Goal: Navigation & Orientation: Find specific page/section

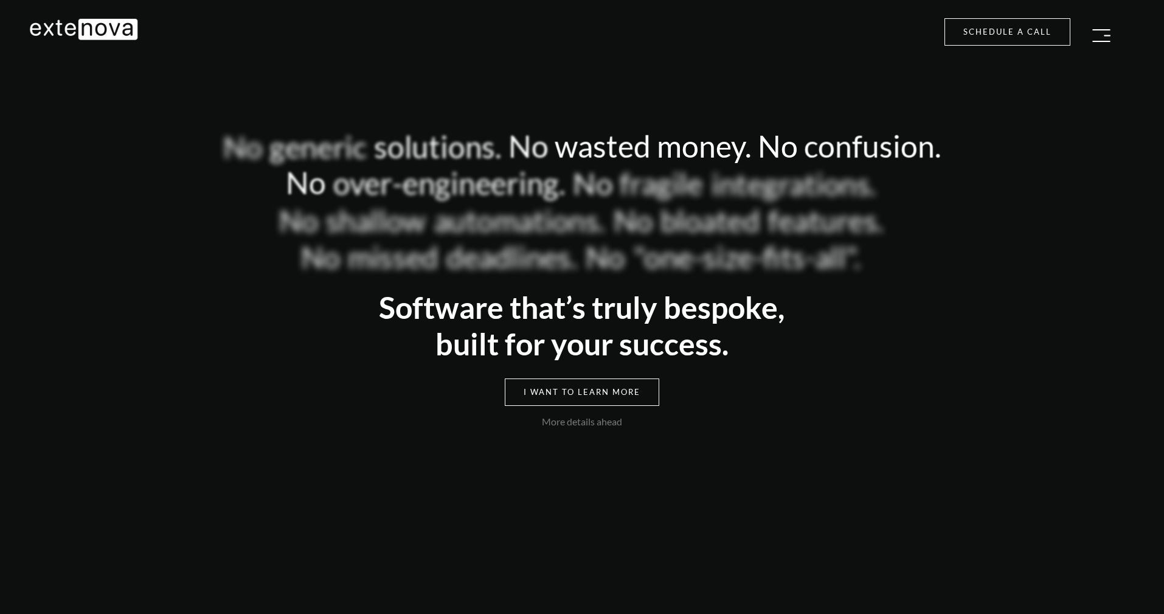
click at [1100, 35] on img "button" at bounding box center [1101, 35] width 18 height 13
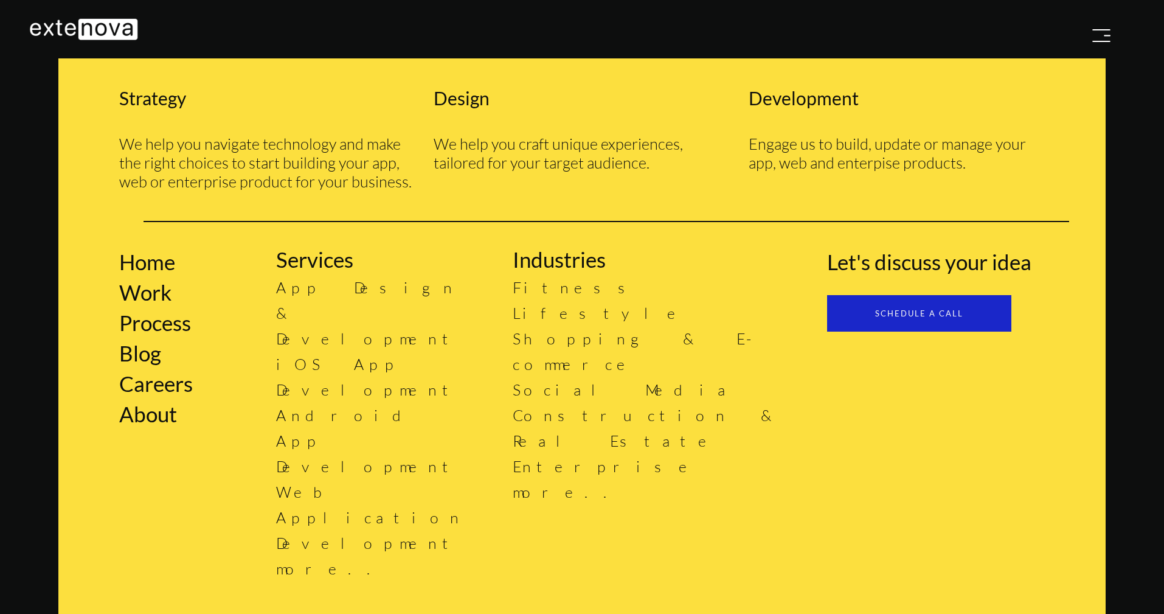
click at [141, 311] on link "Process" at bounding box center [155, 323] width 72 height 26
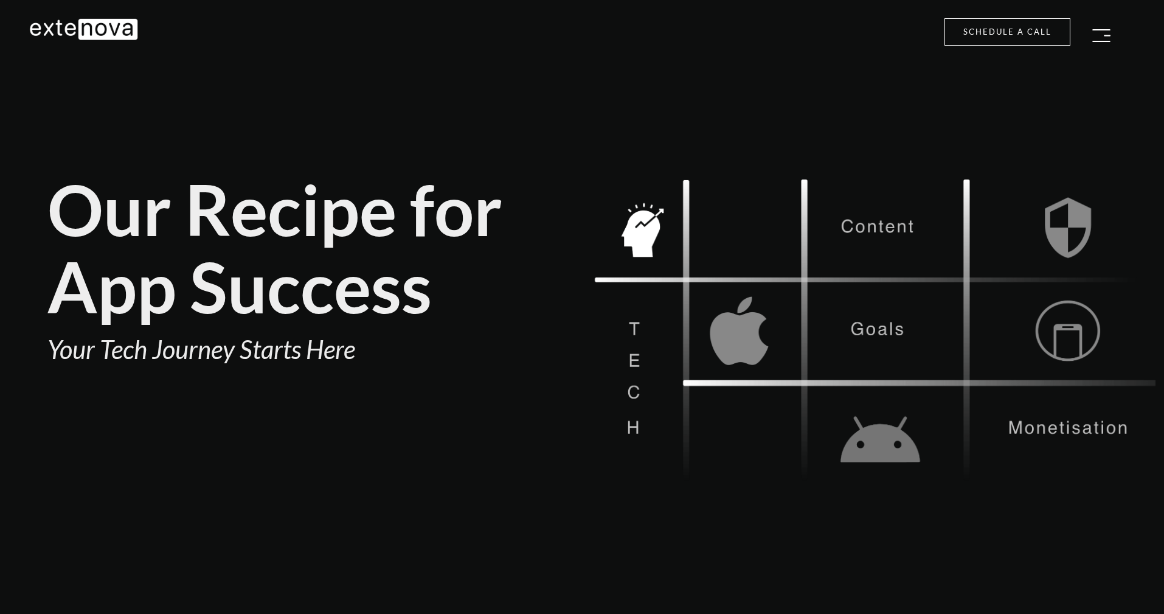
click at [1091, 35] on button "button" at bounding box center [1101, 35] width 30 height 24
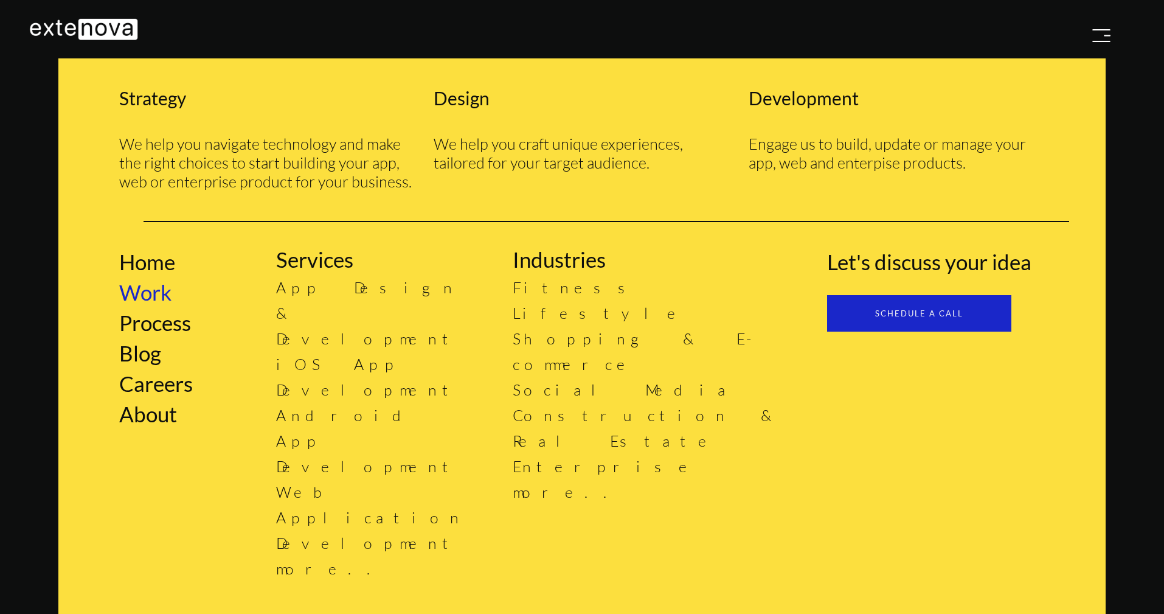
click at [165, 296] on link "Work" at bounding box center [145, 292] width 52 height 26
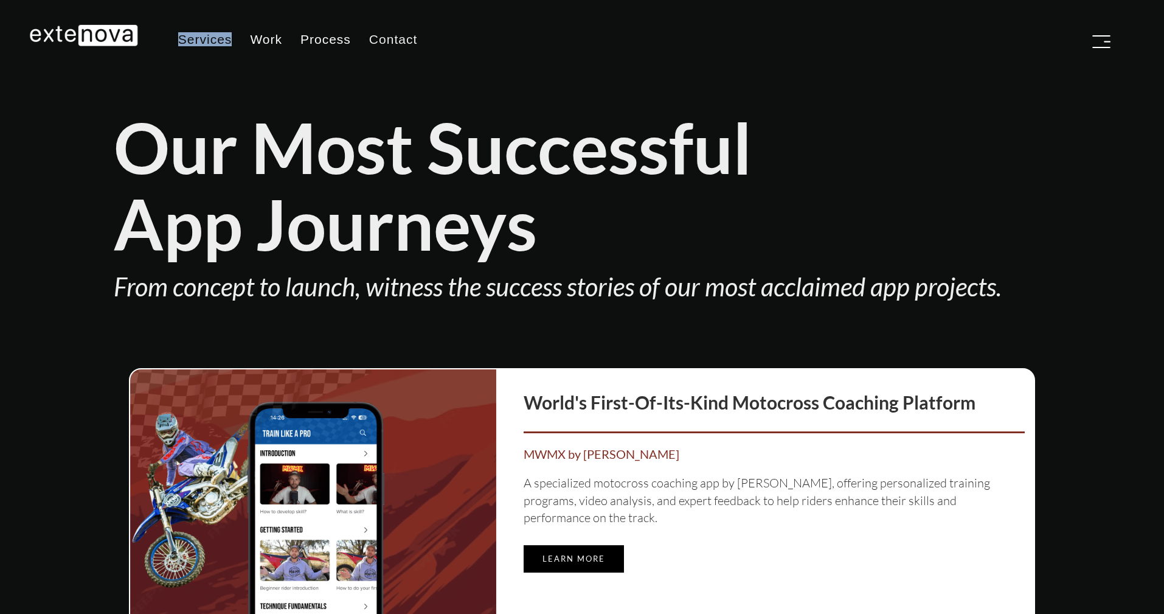
click at [426, 38] on link "Contact" at bounding box center [393, 39] width 66 height 30
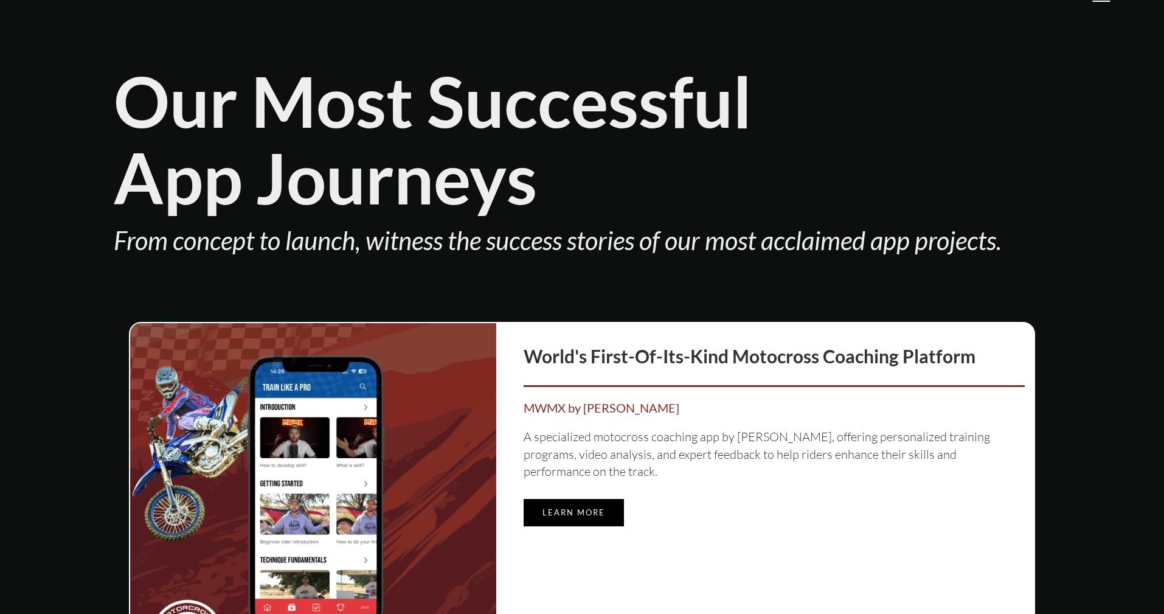
scroll to position [0, 0]
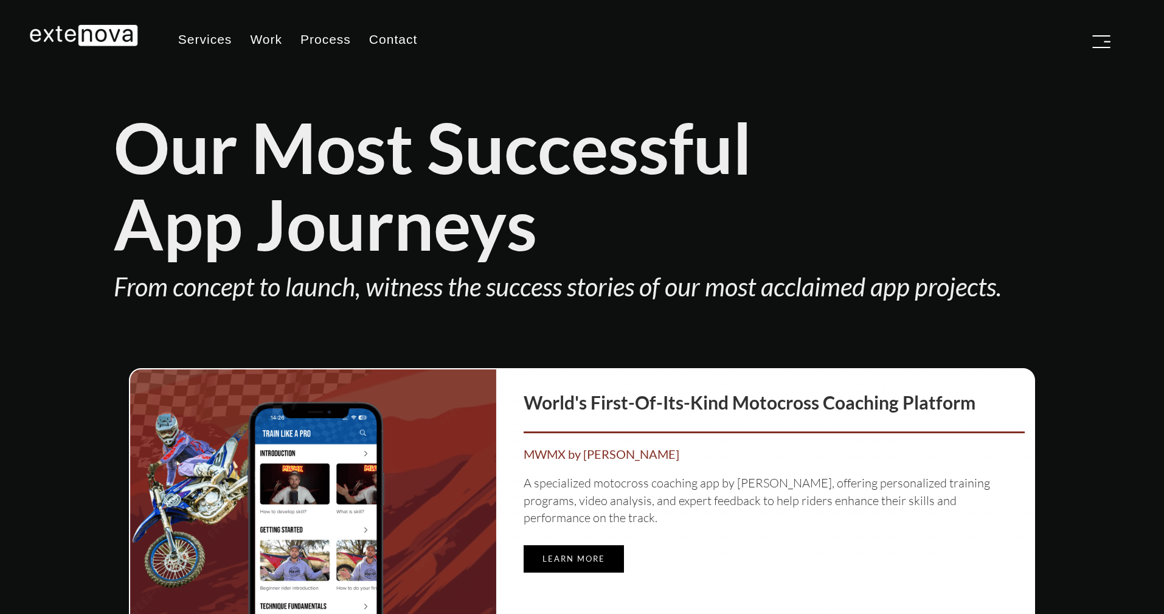
click at [634, 276] on div "From concept to launch, witness the success stories of our most acclaimed app p…" at bounding box center [582, 286] width 937 height 36
